Goal: Task Accomplishment & Management: Manage account settings

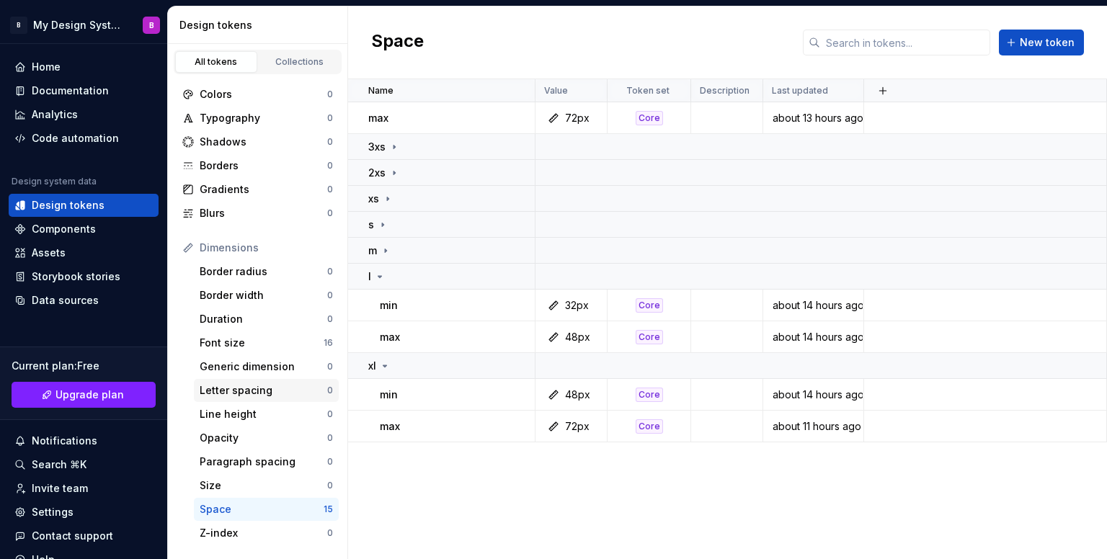
scroll to position [229, 0]
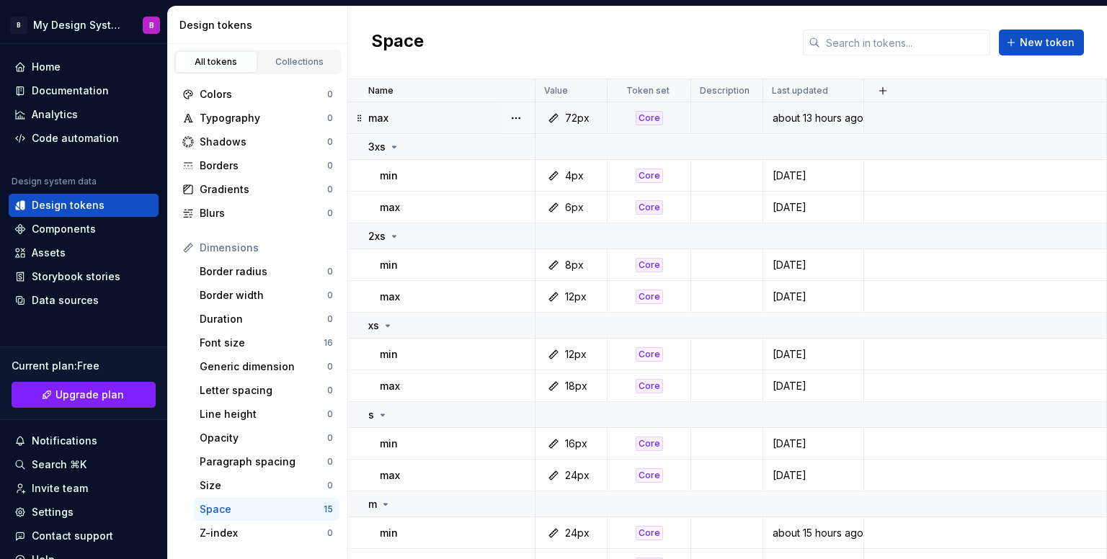
click at [357, 117] on icon at bounding box center [360, 118] width 12 height 12
click at [525, 117] on button "button" at bounding box center [516, 118] width 20 height 20
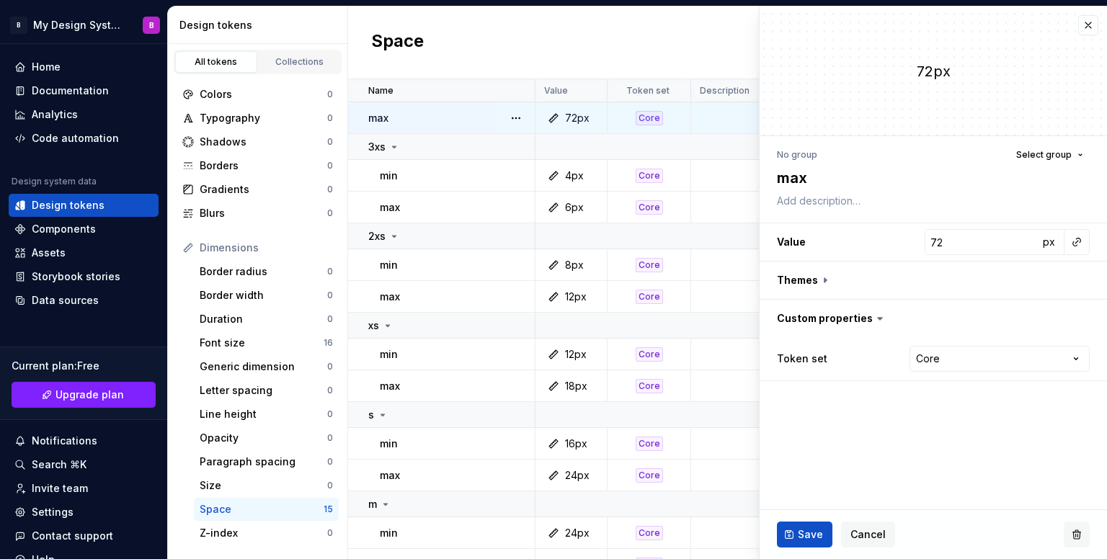
click at [1083, 533] on button "button" at bounding box center [1077, 535] width 26 height 26
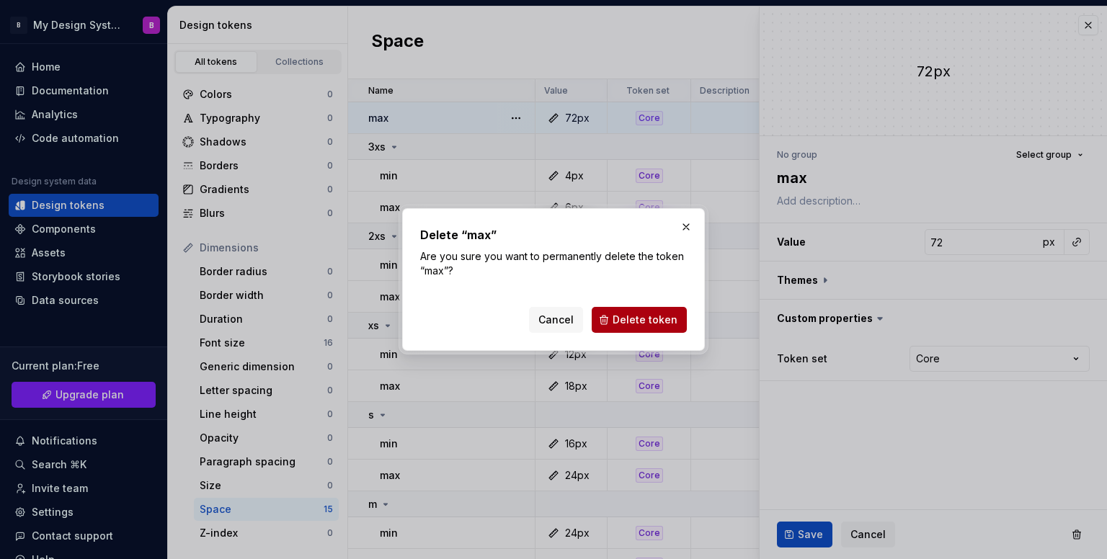
click at [640, 324] on span "Delete token" at bounding box center [644, 320] width 65 height 14
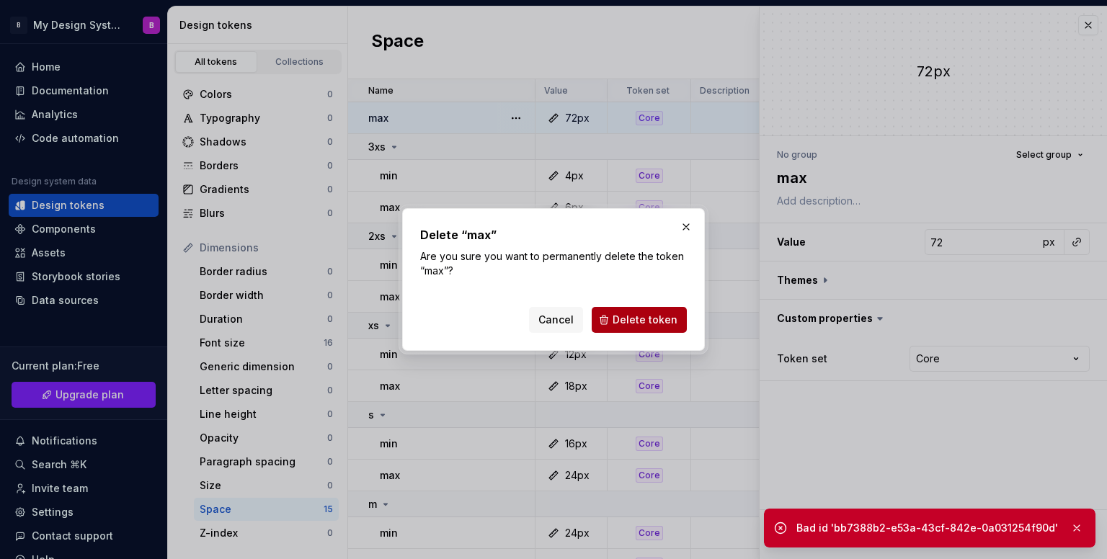
click at [654, 332] on button "Delete token" at bounding box center [639, 320] width 95 height 26
type textarea "*"
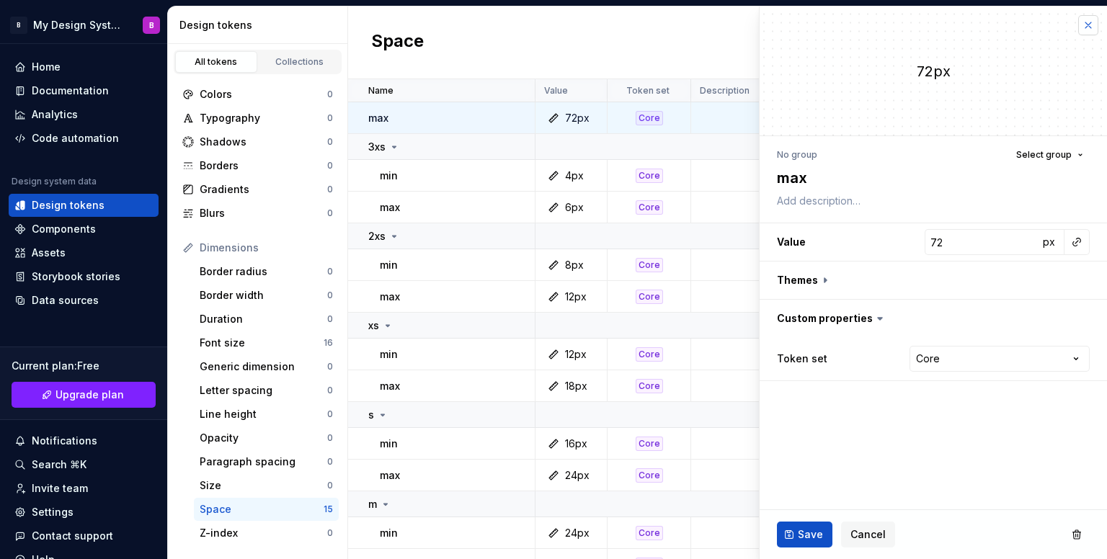
click at [1096, 27] on button "button" at bounding box center [1088, 25] width 20 height 20
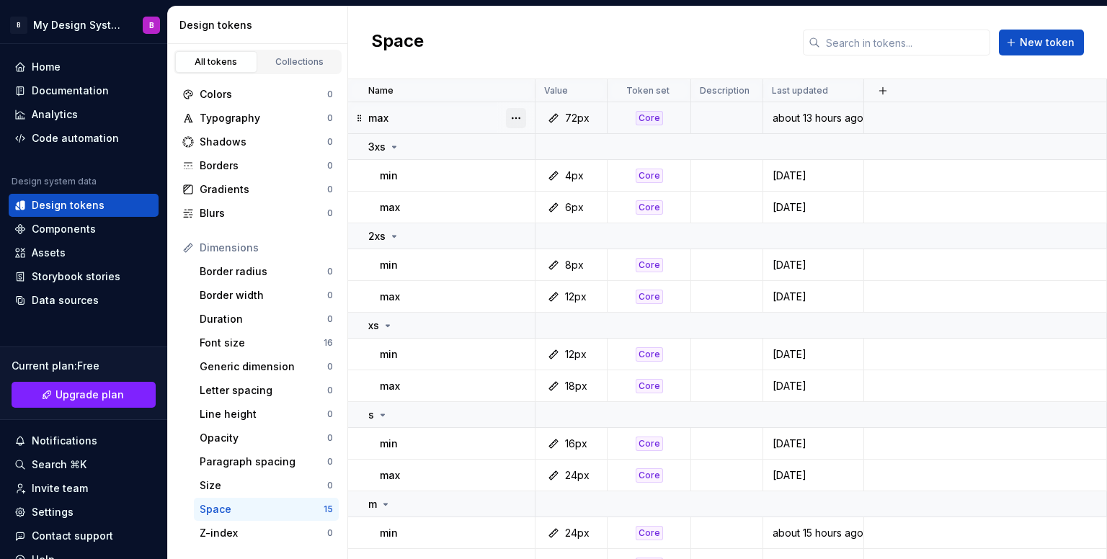
click at [516, 115] on button "button" at bounding box center [516, 118] width 20 height 20
click at [556, 197] on div "Delete token" at bounding box center [579, 198] width 94 height 14
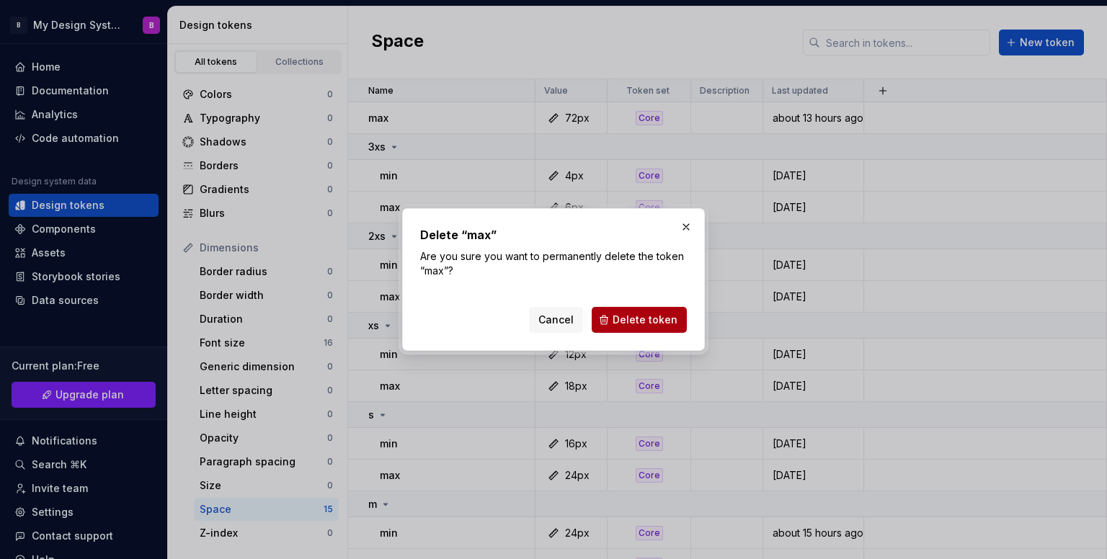
click at [653, 318] on span "Delete token" at bounding box center [644, 320] width 65 height 14
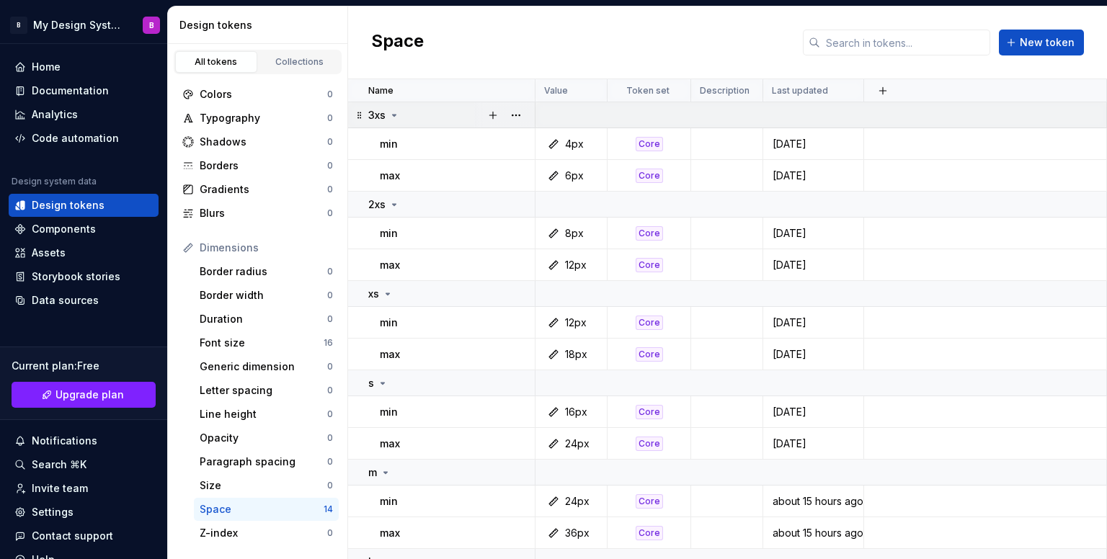
click at [401, 117] on div "3xs" at bounding box center [451, 115] width 166 height 14
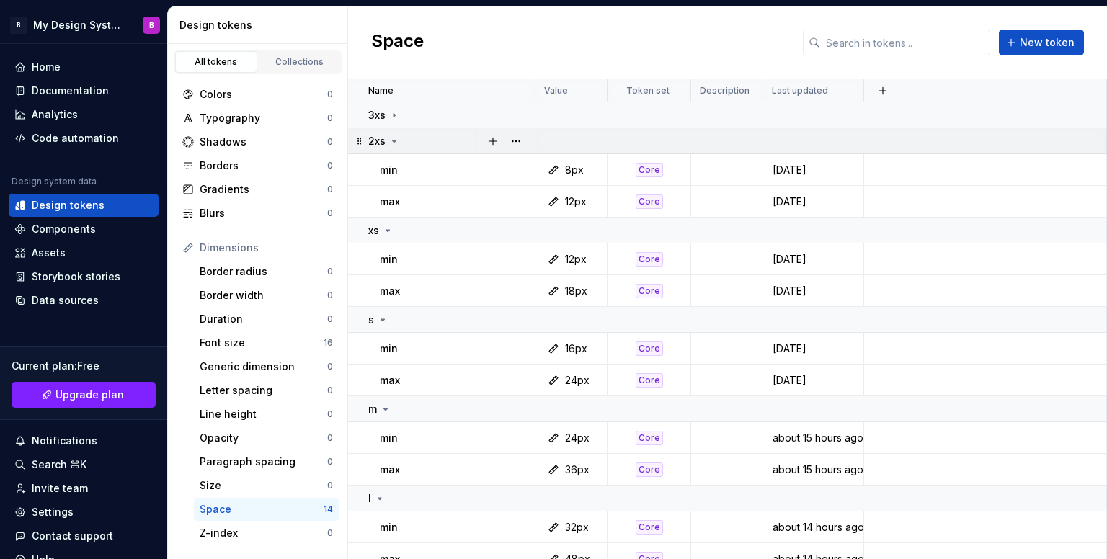
click at [404, 147] on div "2xs" at bounding box center [451, 141] width 166 height 14
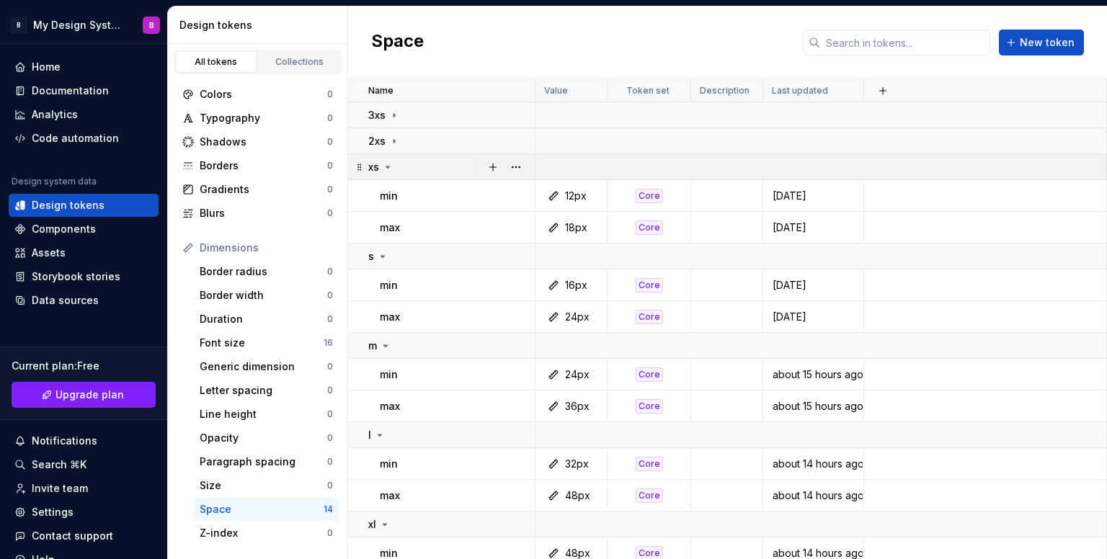
click at [399, 165] on div "xs" at bounding box center [451, 167] width 166 height 14
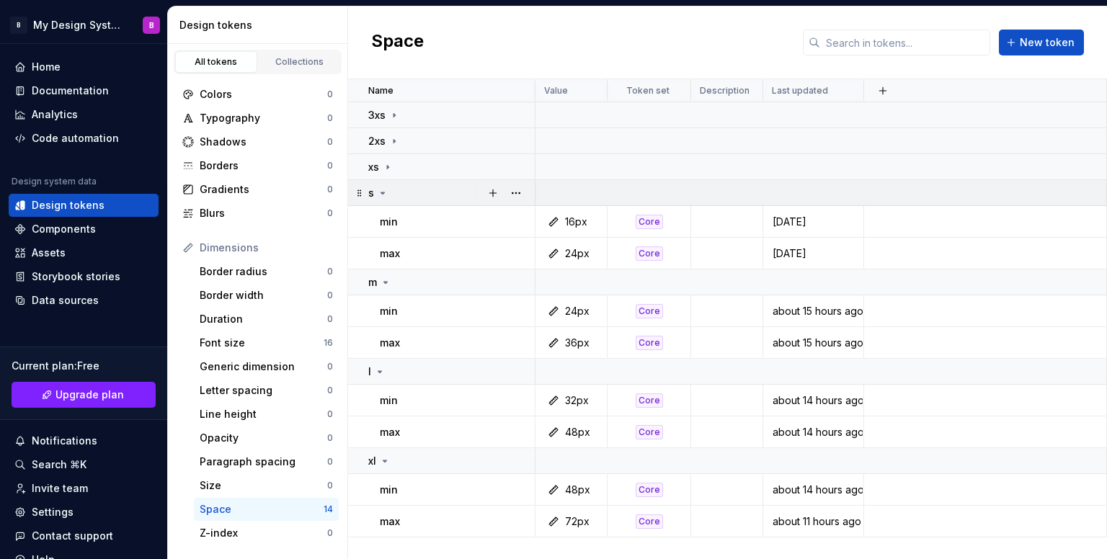
click at [404, 198] on div "s" at bounding box center [451, 193] width 166 height 14
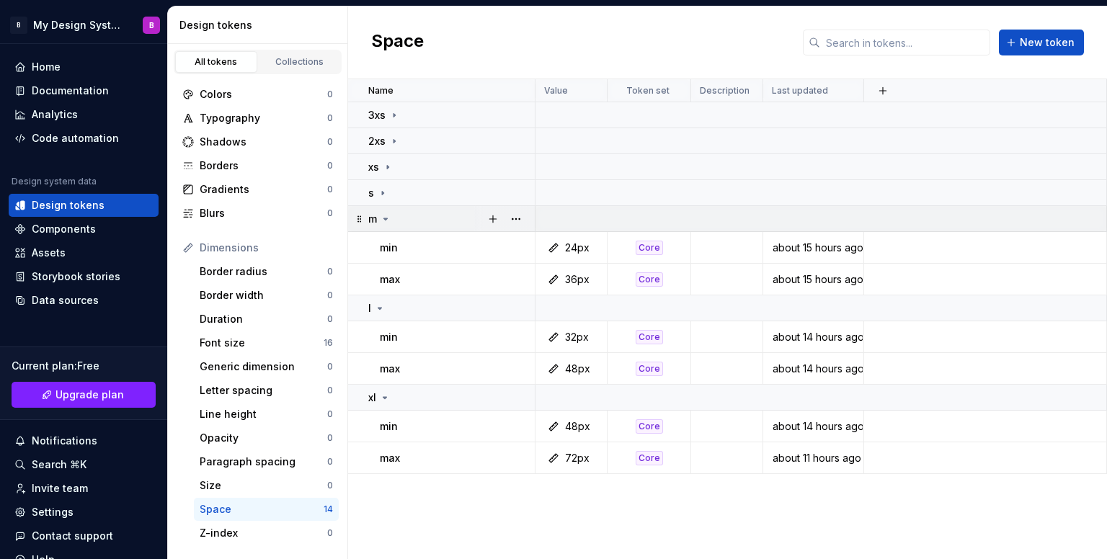
click at [402, 223] on div "m" at bounding box center [451, 219] width 166 height 14
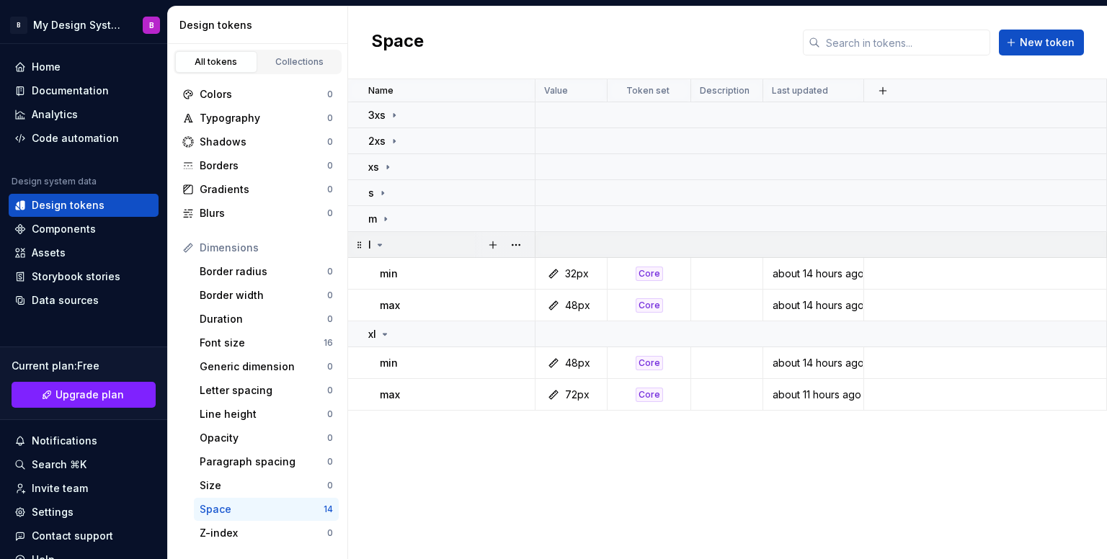
click at [396, 244] on div "l" at bounding box center [451, 245] width 166 height 14
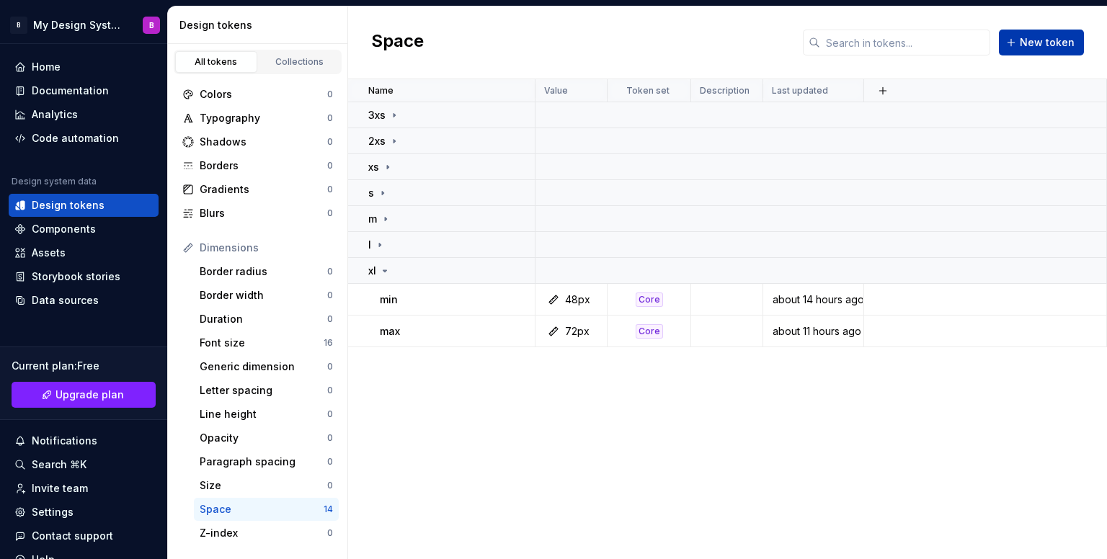
click at [1017, 38] on button "New token" at bounding box center [1041, 43] width 85 height 26
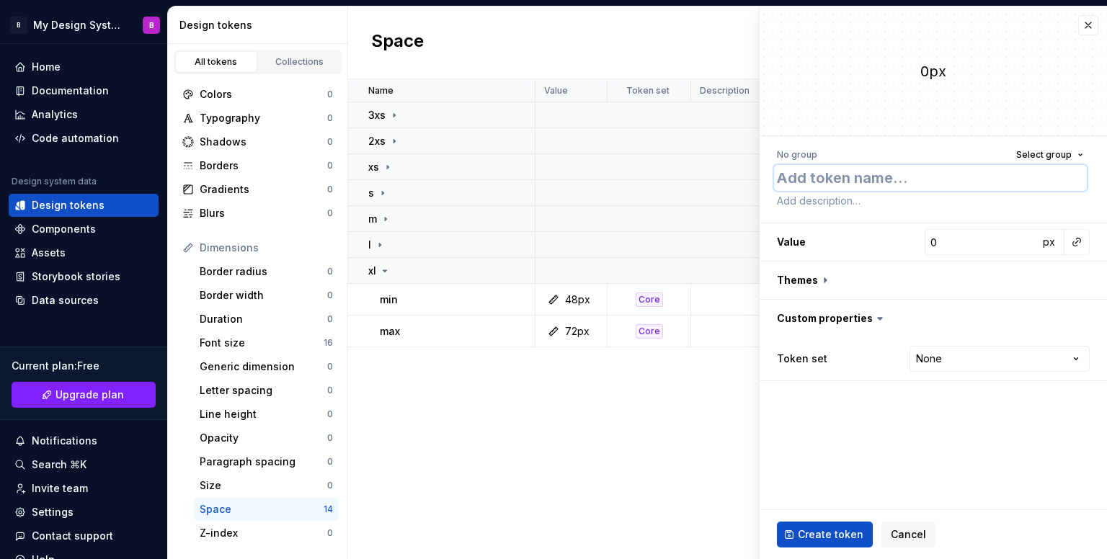
type textarea "*"
type textarea "2"
type textarea "*"
type textarea "2x"
type textarea "*"
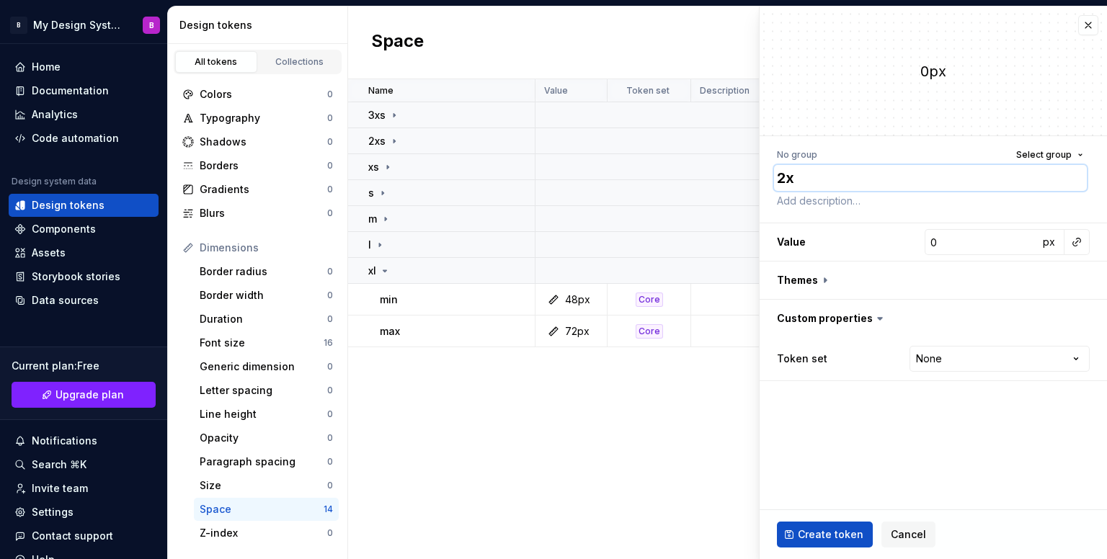
type textarea "2xl"
type textarea "*"
type textarea "m"
type textarea "*"
type textarea "mi"
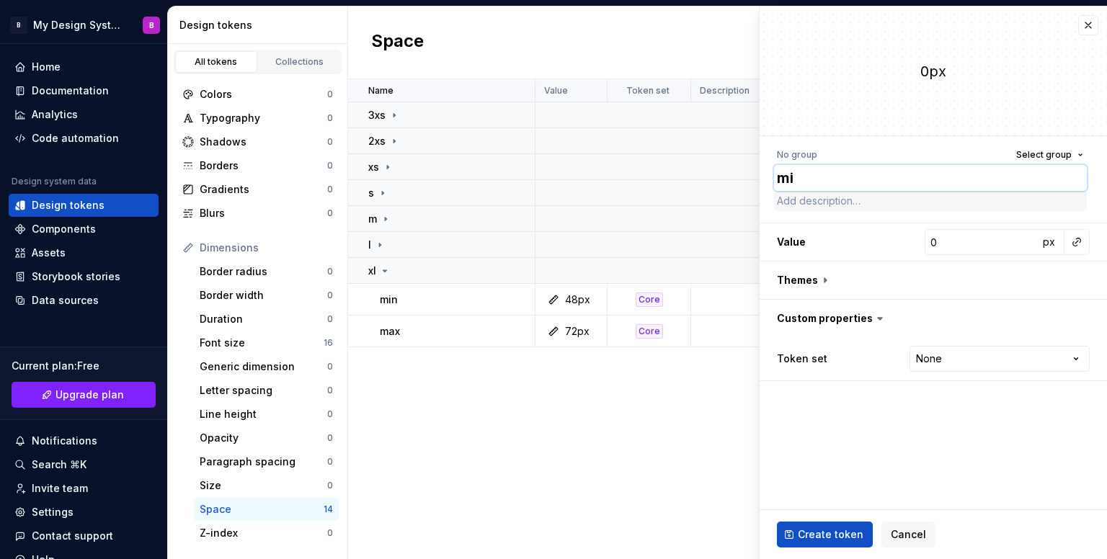
type textarea "*"
type textarea "min"
click at [1046, 156] on span "Select group" at bounding box center [1043, 155] width 55 height 12
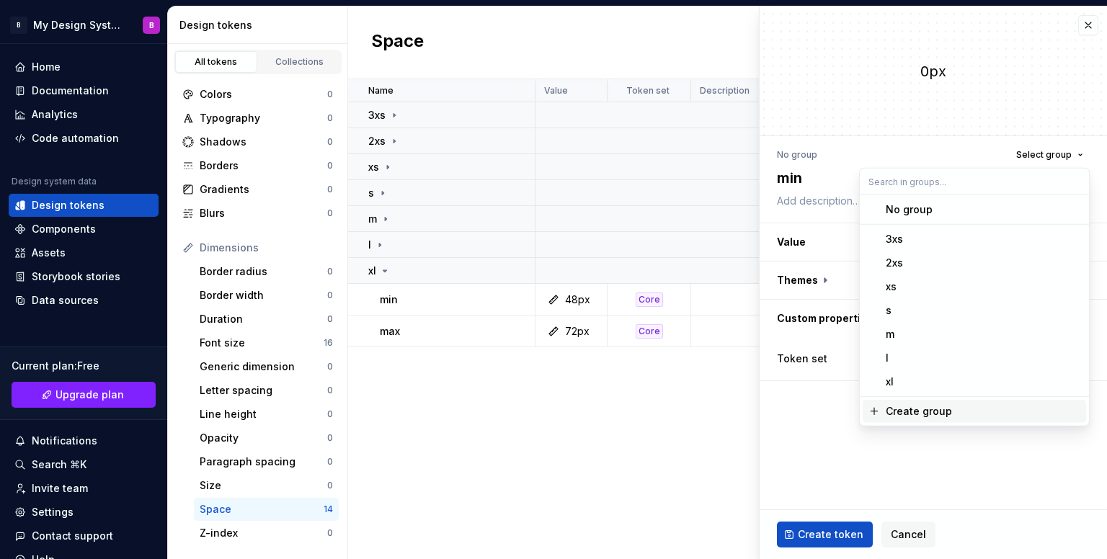
click at [959, 407] on div "Create group" at bounding box center [983, 411] width 195 height 14
type textarea "*"
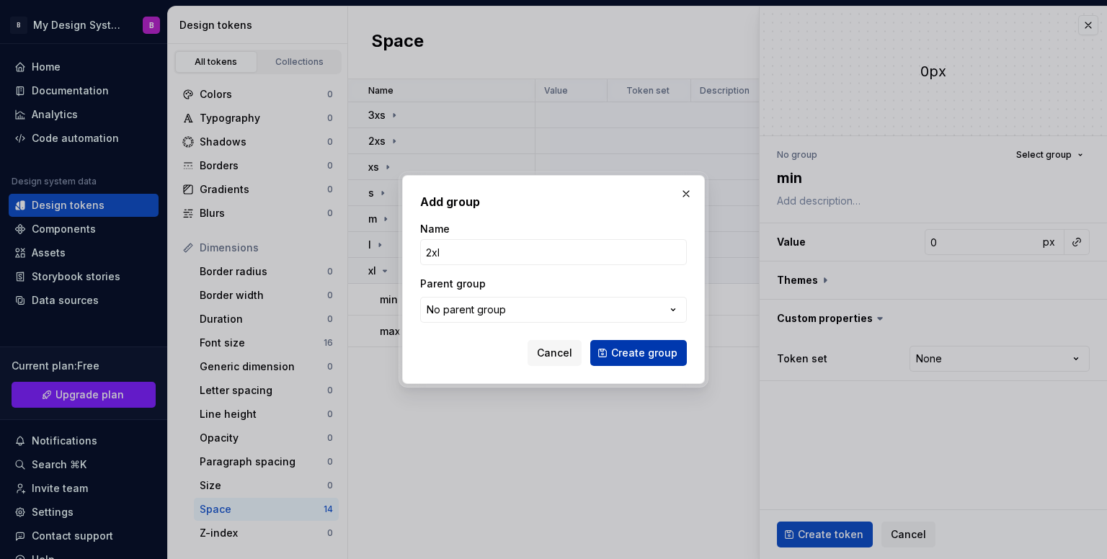
type input "2xl"
click at [635, 354] on span "Create group" at bounding box center [644, 353] width 66 height 14
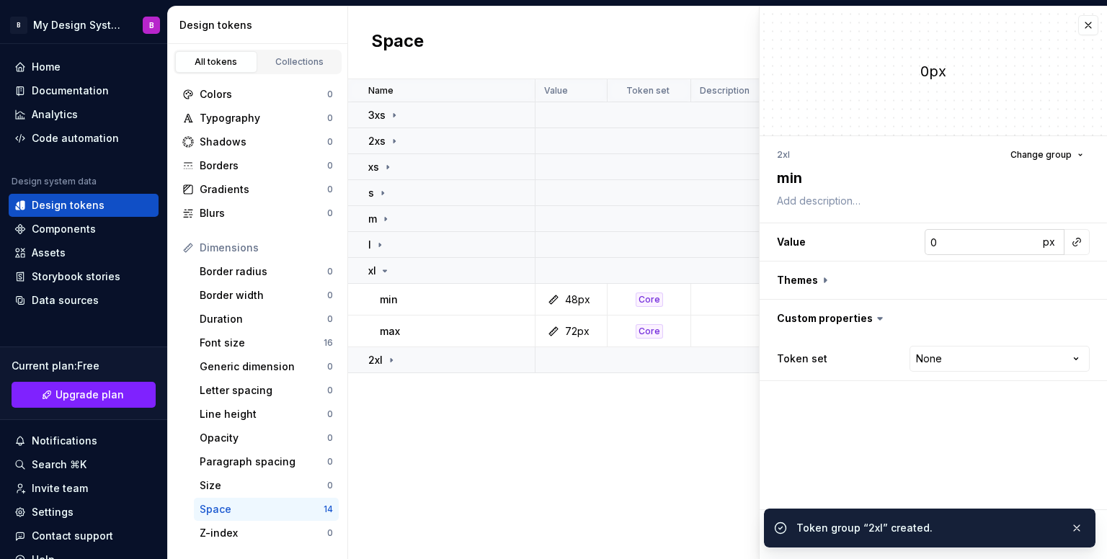
click at [994, 242] on input "0" at bounding box center [981, 242] width 114 height 26
type textarea "*"
type input "6"
type textarea "*"
type input "64"
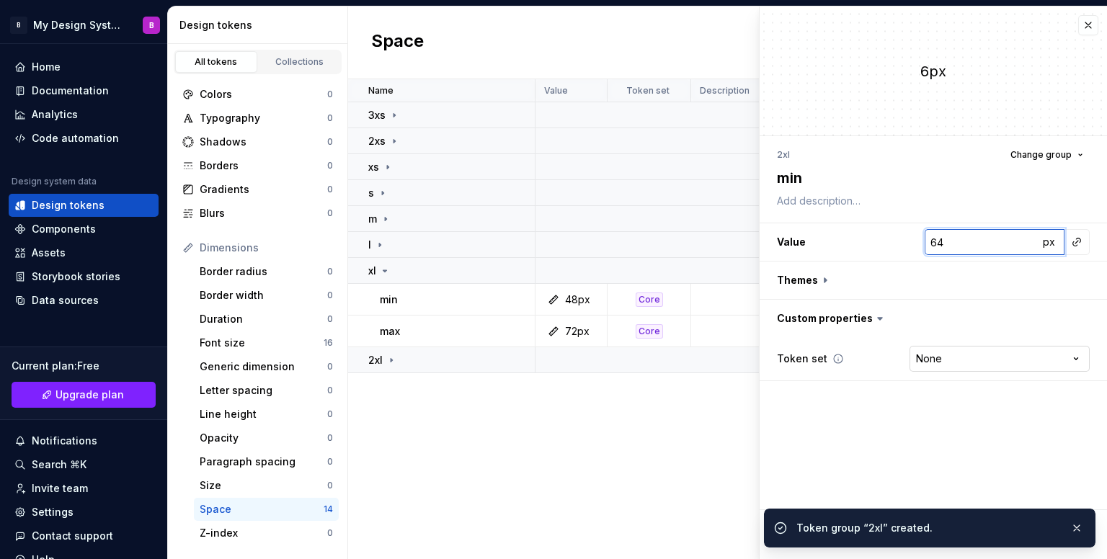
type textarea "*"
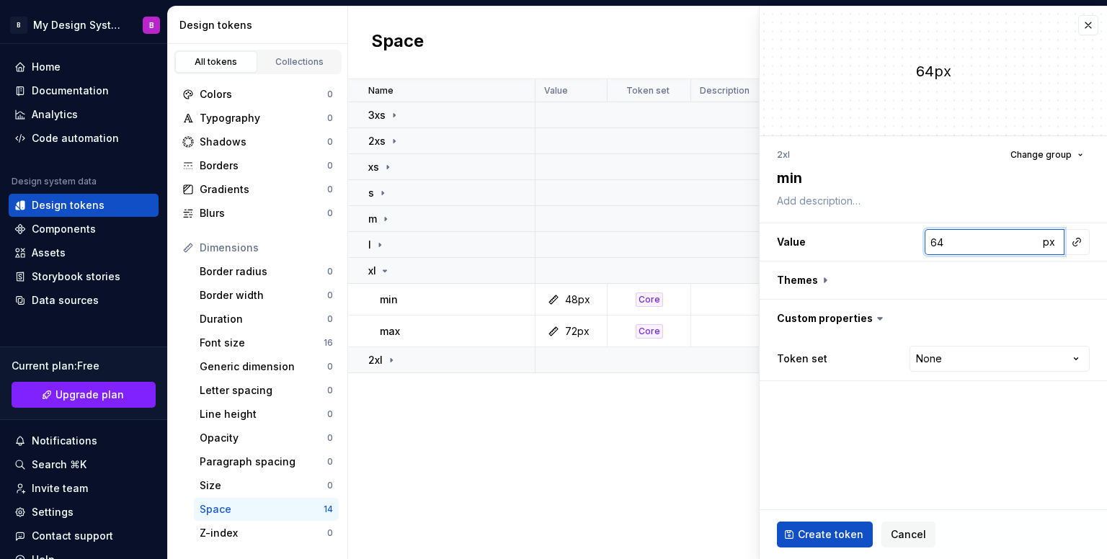
type input "64"
click at [977, 367] on html "B My Design System B Home Documentation Analytics Code automation Design system…" at bounding box center [553, 279] width 1107 height 559
type textarea "*"
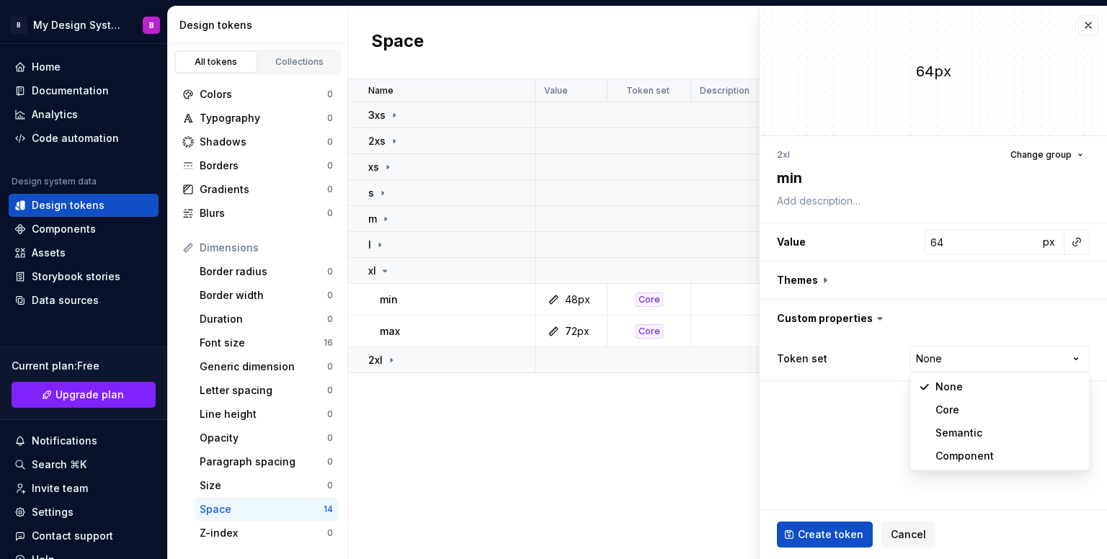
select select "**********"
click at [837, 542] on button "Create token" at bounding box center [825, 535] width 96 height 26
type textarea "*"
type input "0"
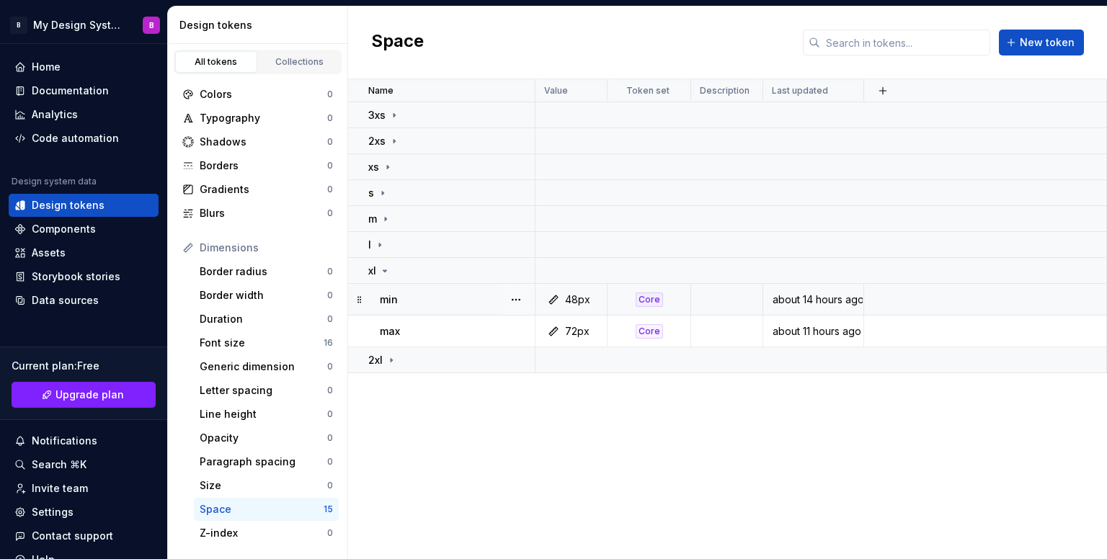
drag, startPoint x: 594, startPoint y: 298, endPoint x: 543, endPoint y: 386, distance: 102.3
click at [541, 393] on div "Name Value Token set Description Last updated 3xs 2xs xs s m l xl min 48px Core…" at bounding box center [727, 319] width 759 height 480
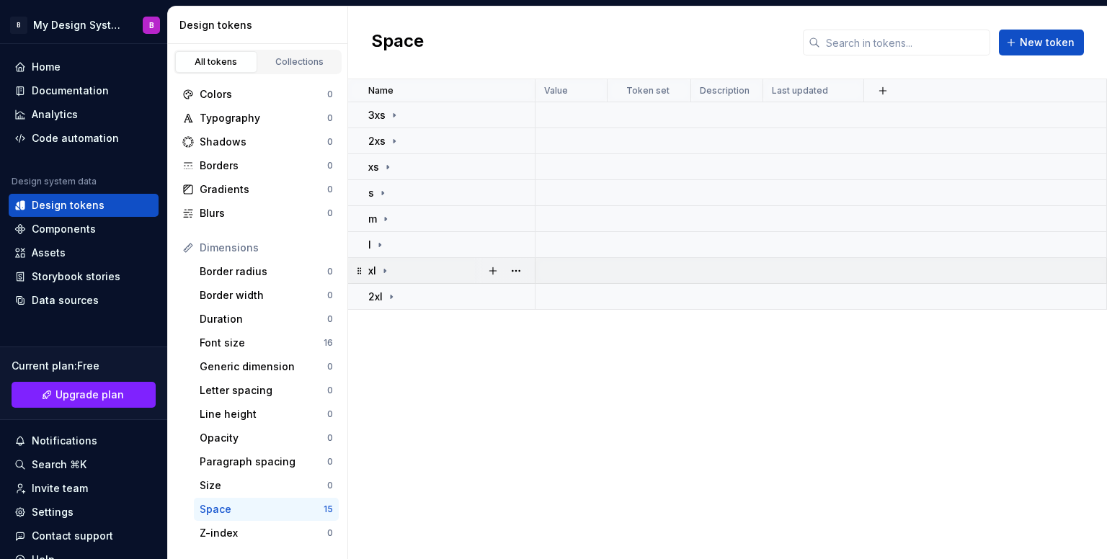
drag, startPoint x: 388, startPoint y: 274, endPoint x: 393, endPoint y: 282, distance: 10.4
click at [391, 281] on td "xl" at bounding box center [441, 271] width 187 height 26
click at [395, 282] on td "xl" at bounding box center [441, 271] width 187 height 26
drag, startPoint x: 396, startPoint y: 303, endPoint x: 403, endPoint y: 306, distance: 7.4
click at [403, 306] on td "2xl" at bounding box center [441, 297] width 187 height 26
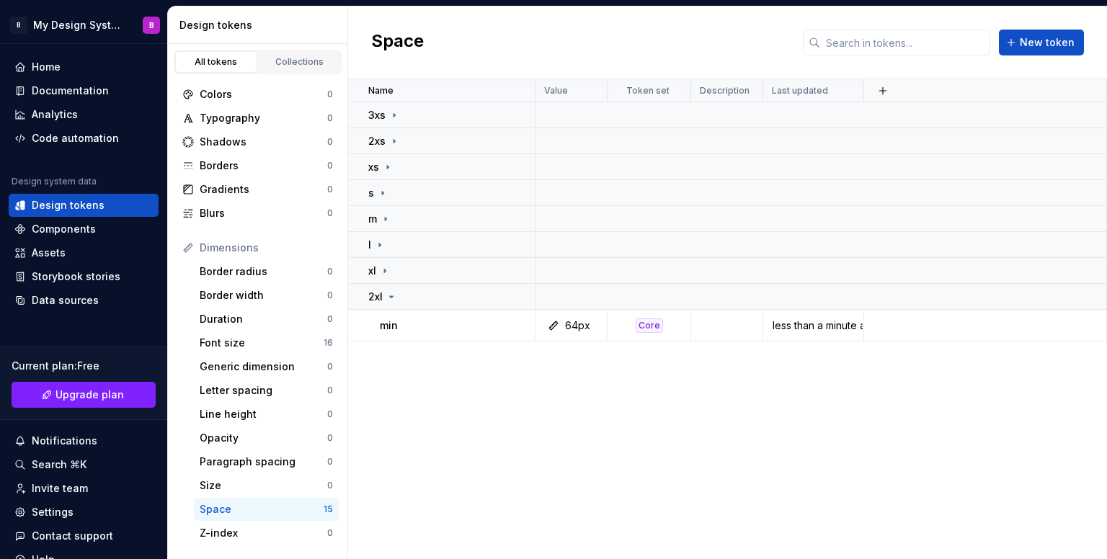
click at [519, 326] on button "button" at bounding box center [516, 326] width 20 height 20
click at [501, 301] on html "B My Design System B Home Documentation Analytics Code automation Design system…" at bounding box center [553, 279] width 1107 height 559
click at [483, 298] on button "button" at bounding box center [493, 297] width 20 height 20
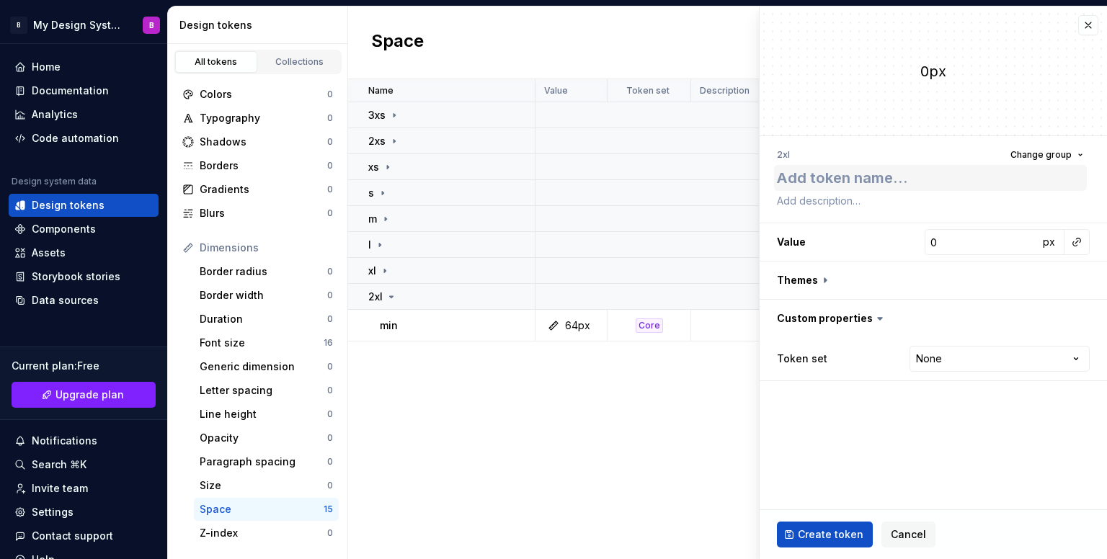
type textarea "*"
type textarea "m"
type textarea "*"
type textarea "ma"
type textarea "*"
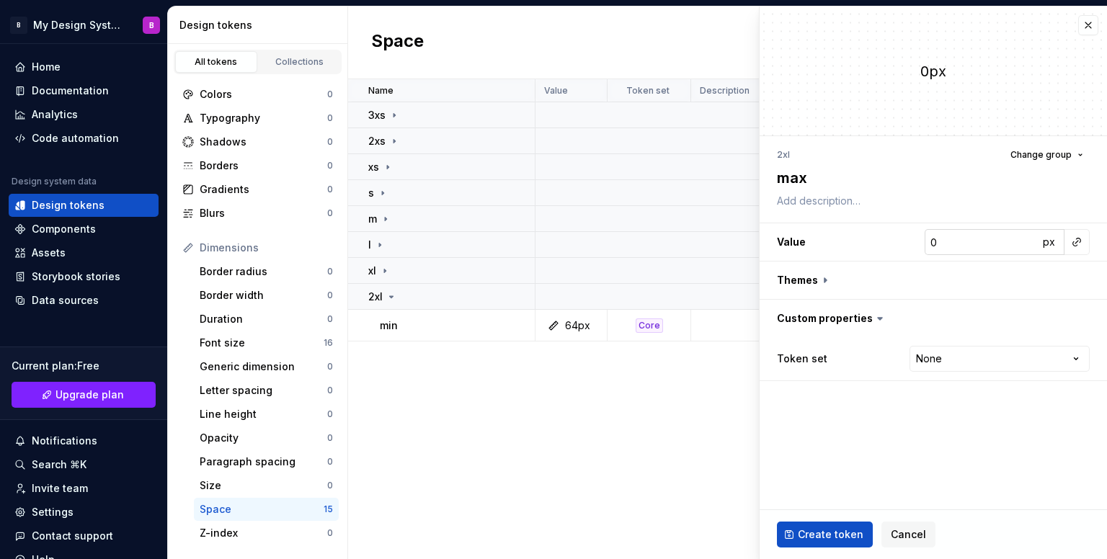
type textarea "max"
click at [955, 236] on input "0" at bounding box center [981, 242] width 114 height 26
type textarea "*"
type input "9"
type textarea "*"
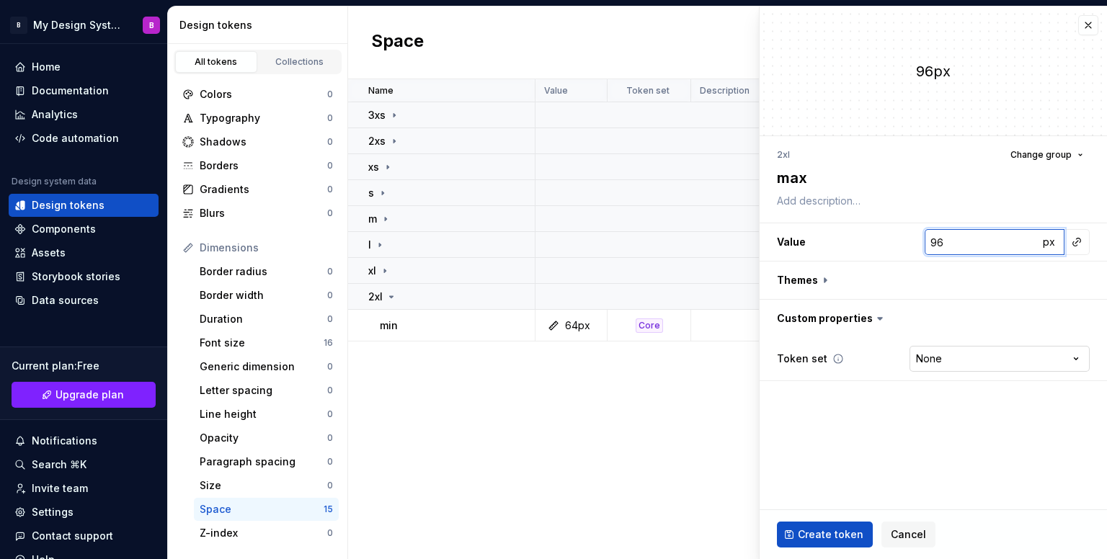
type input "96"
click at [947, 361] on html "B My Design System B Home Documentation Analytics Code automation Design system…" at bounding box center [553, 279] width 1107 height 559
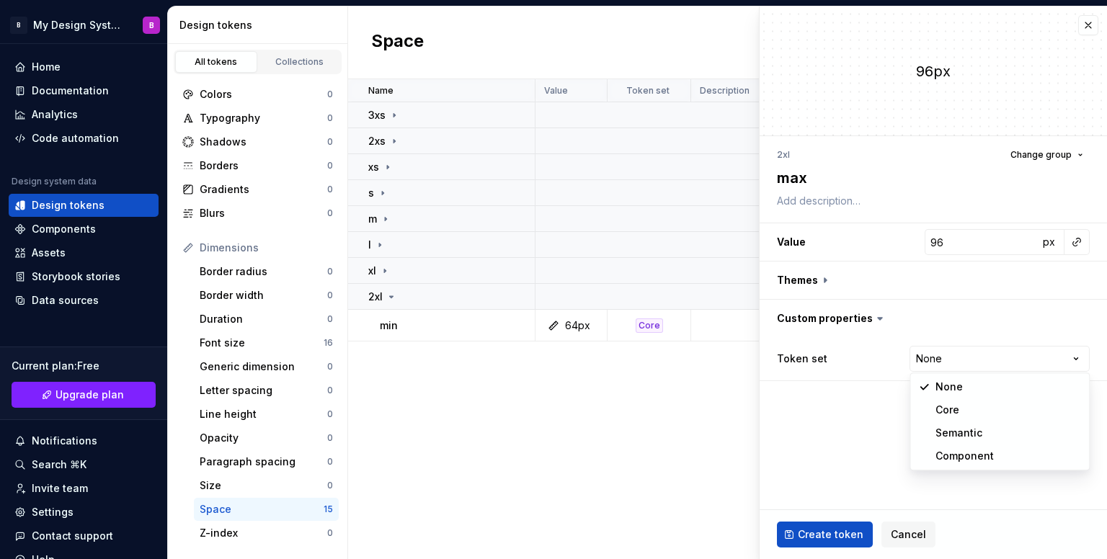
select select "**********"
click at [826, 529] on span "Create token" at bounding box center [831, 534] width 66 height 14
type textarea "*"
type input "0"
